Goal: Task Accomplishment & Management: Manage account settings

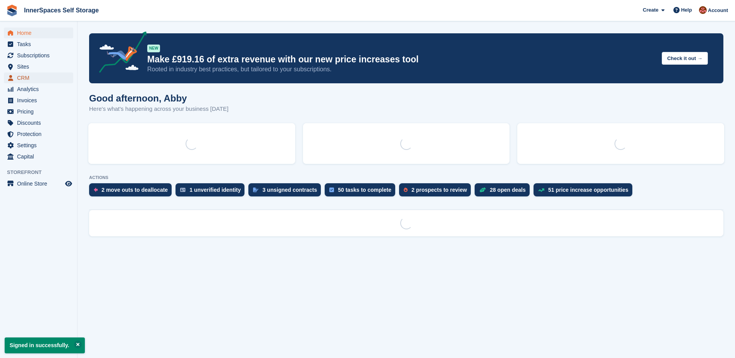
click at [23, 77] on span "CRM" at bounding box center [40, 77] width 47 height 11
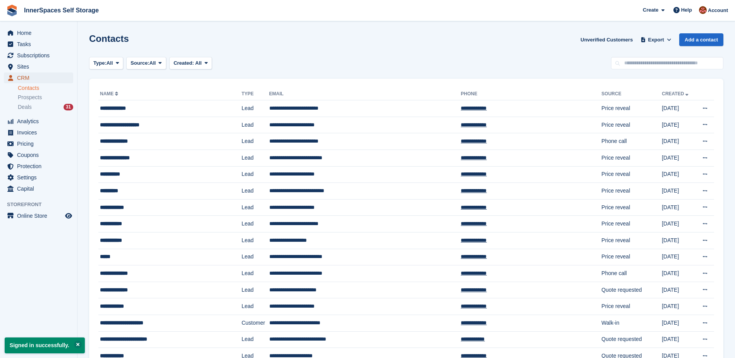
click at [23, 74] on span "CRM" at bounding box center [40, 77] width 47 height 11
click at [22, 79] on span "CRM" at bounding box center [40, 77] width 47 height 11
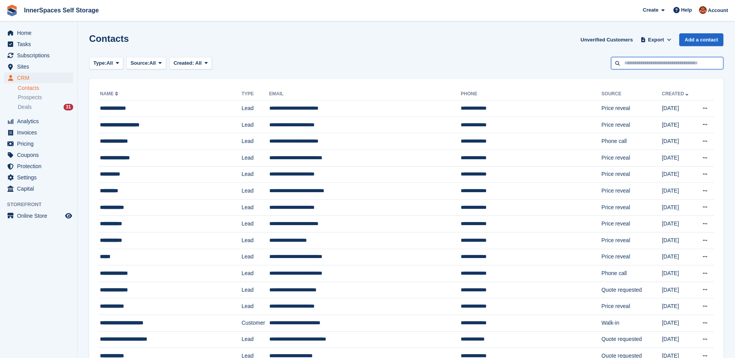
click at [657, 67] on input "text" at bounding box center [667, 63] width 112 height 13
type input "*****"
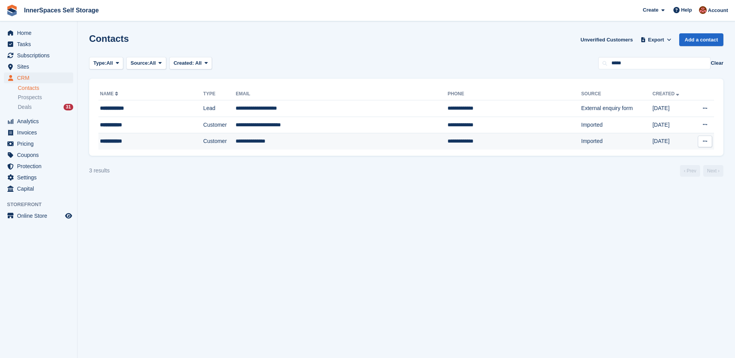
click at [110, 138] on div "**********" at bounding box center [137, 141] width 74 height 8
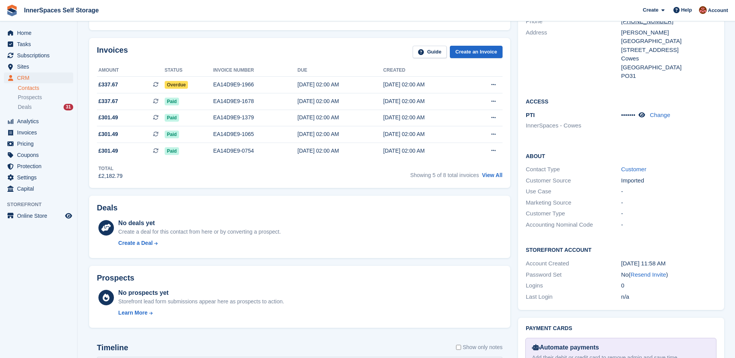
scroll to position [155, 0]
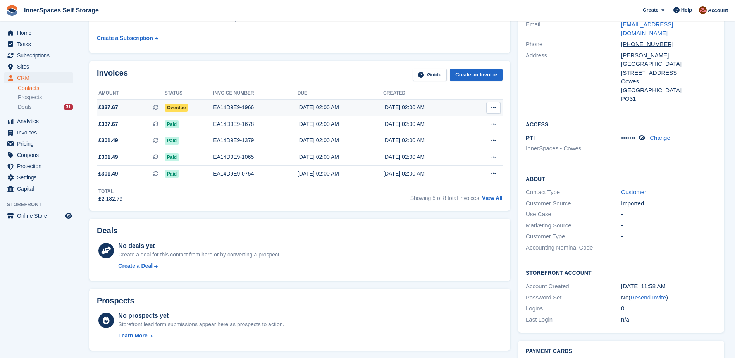
click at [181, 109] on span "Overdue" at bounding box center [177, 108] width 24 height 8
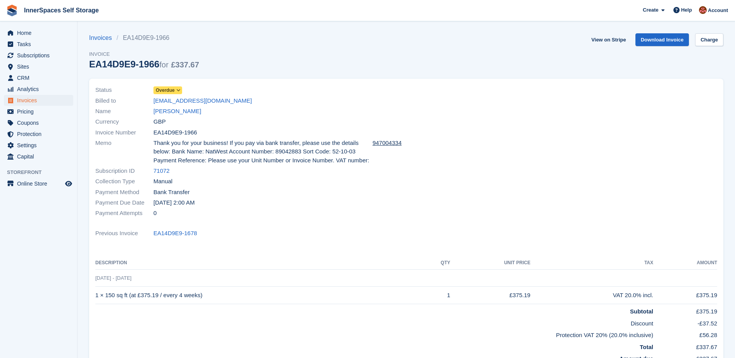
click at [166, 91] on span "Overdue" at bounding box center [165, 90] width 19 height 7
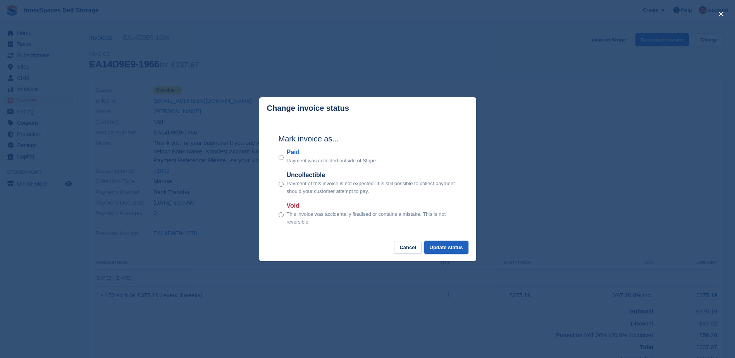
click at [455, 249] on button "Update status" at bounding box center [446, 247] width 44 height 13
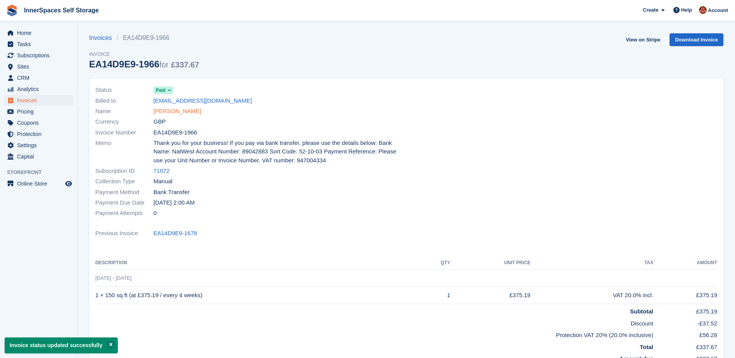
click at [177, 111] on link "James Clark" at bounding box center [177, 111] width 48 height 9
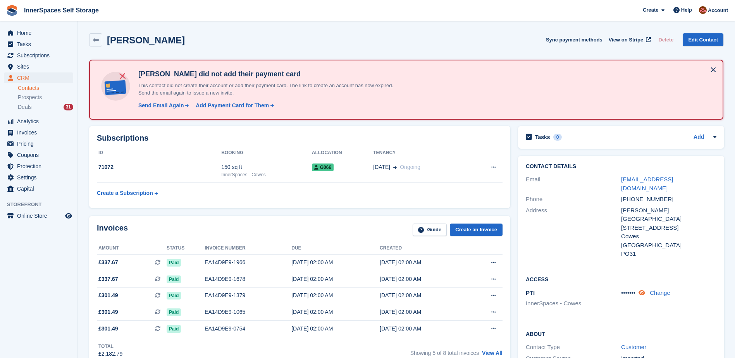
click at [642, 290] on icon at bounding box center [642, 293] width 7 height 6
click at [645, 290] on icon at bounding box center [647, 293] width 7 height 6
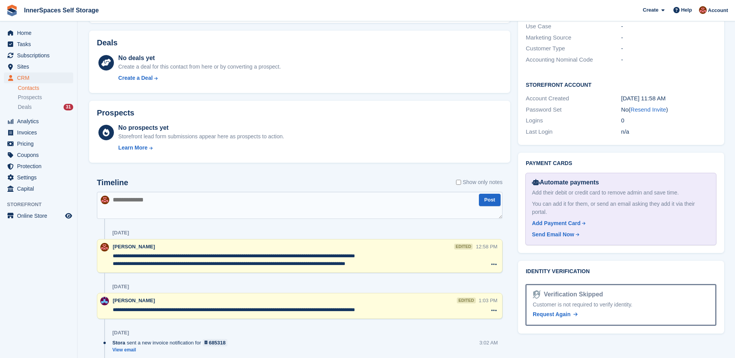
scroll to position [388, 0]
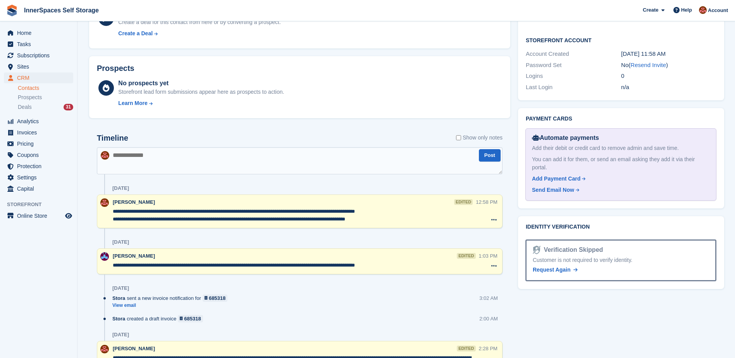
click at [141, 161] on textarea at bounding box center [300, 160] width 406 height 27
type textarea "**********"
